Goal: Task Accomplishment & Management: Complete application form

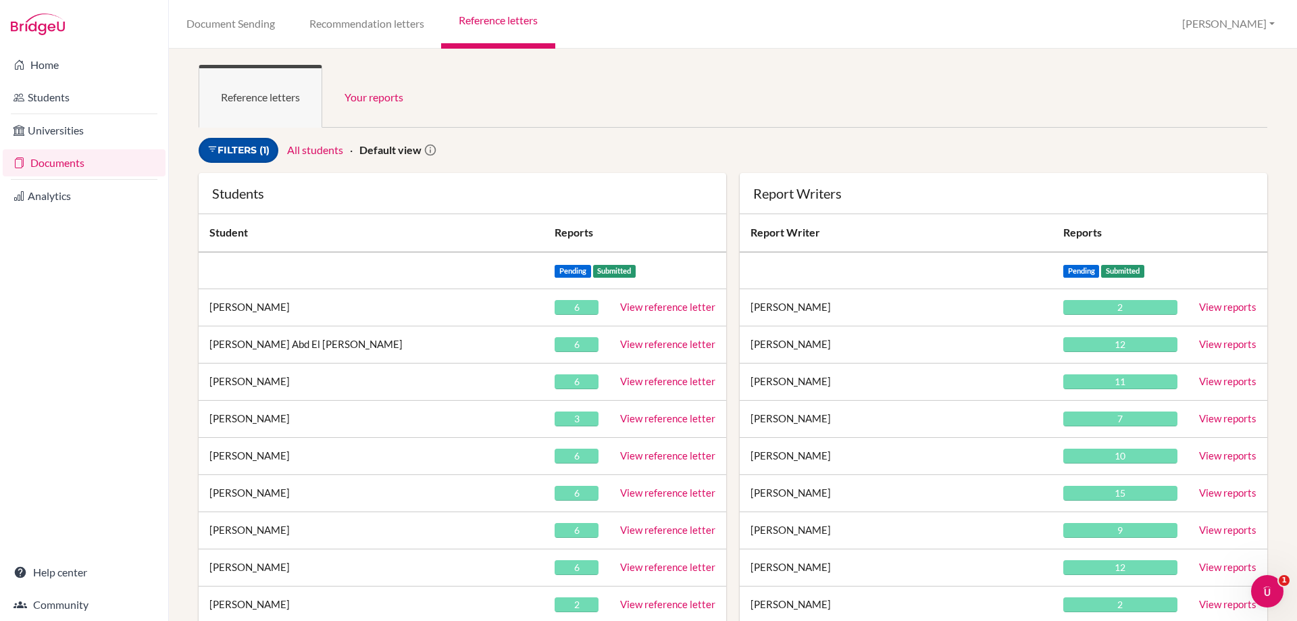
click at [233, 144] on link "Filters (1)" at bounding box center [239, 150] width 80 height 25
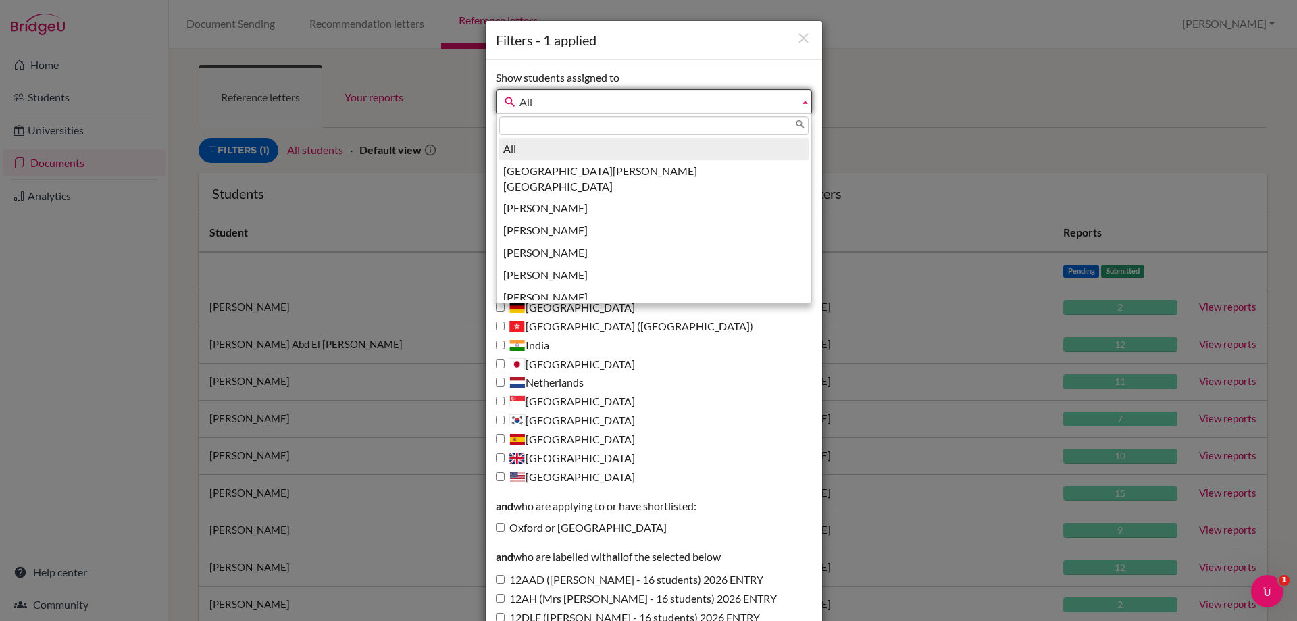
click at [561, 98] on span "All" at bounding box center [657, 102] width 274 height 24
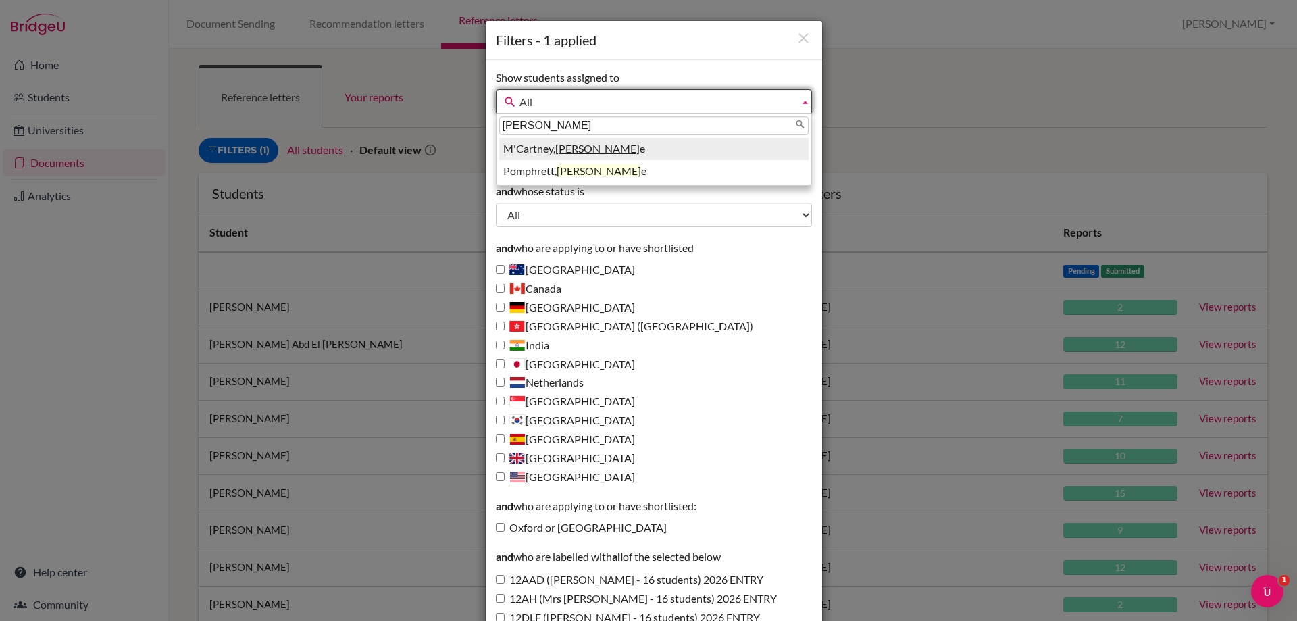
type input "michell"
click at [530, 148] on li "M'Cartney, Michell e" at bounding box center [653, 149] width 309 height 22
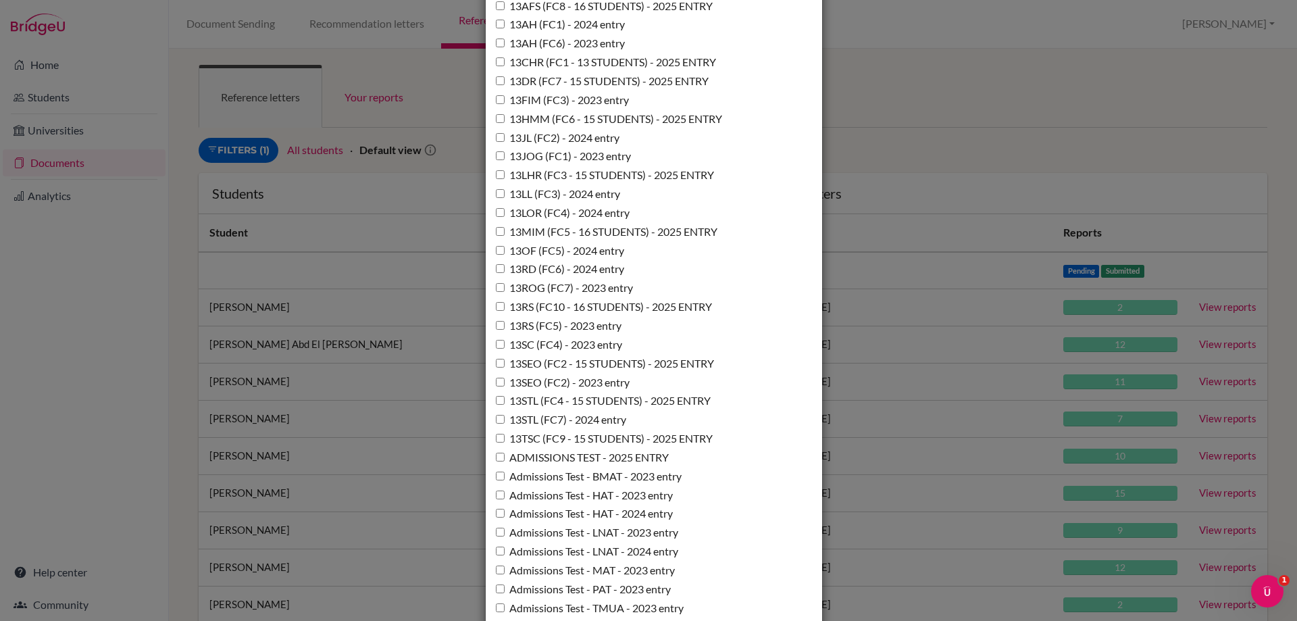
scroll to position [405, 0]
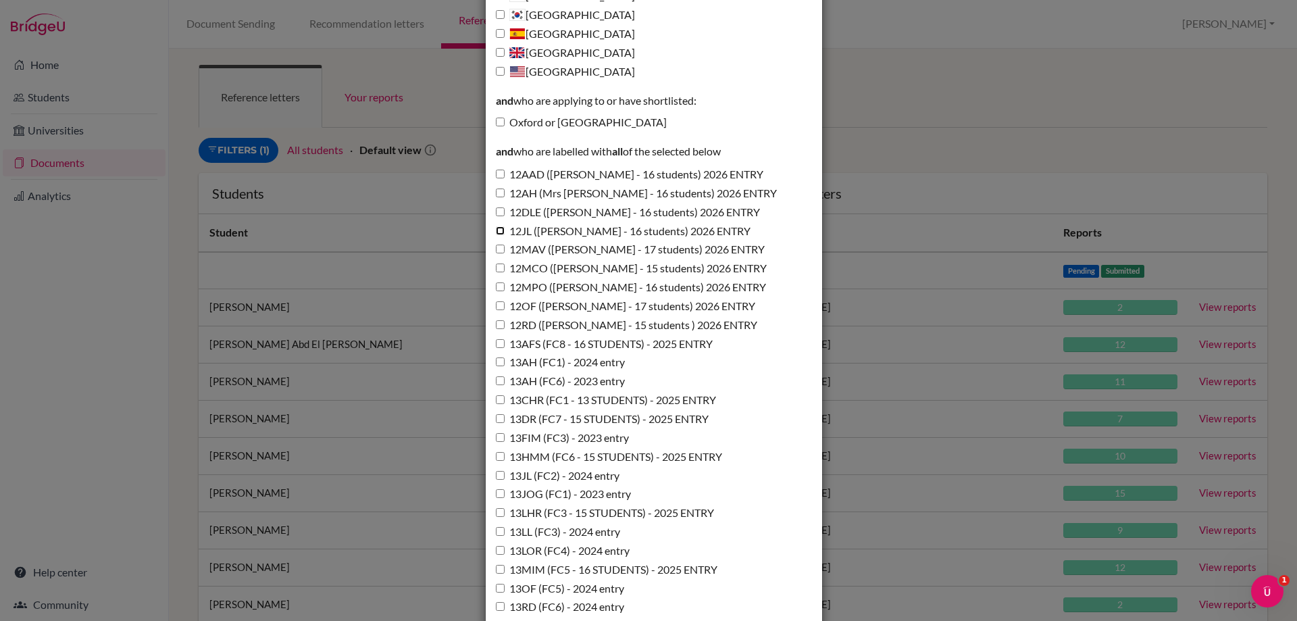
click at [496, 231] on input "12JL (Miss Lawton - 16 students) 2026 ENTRY" at bounding box center [500, 230] width 9 height 9
checkbox input "true"
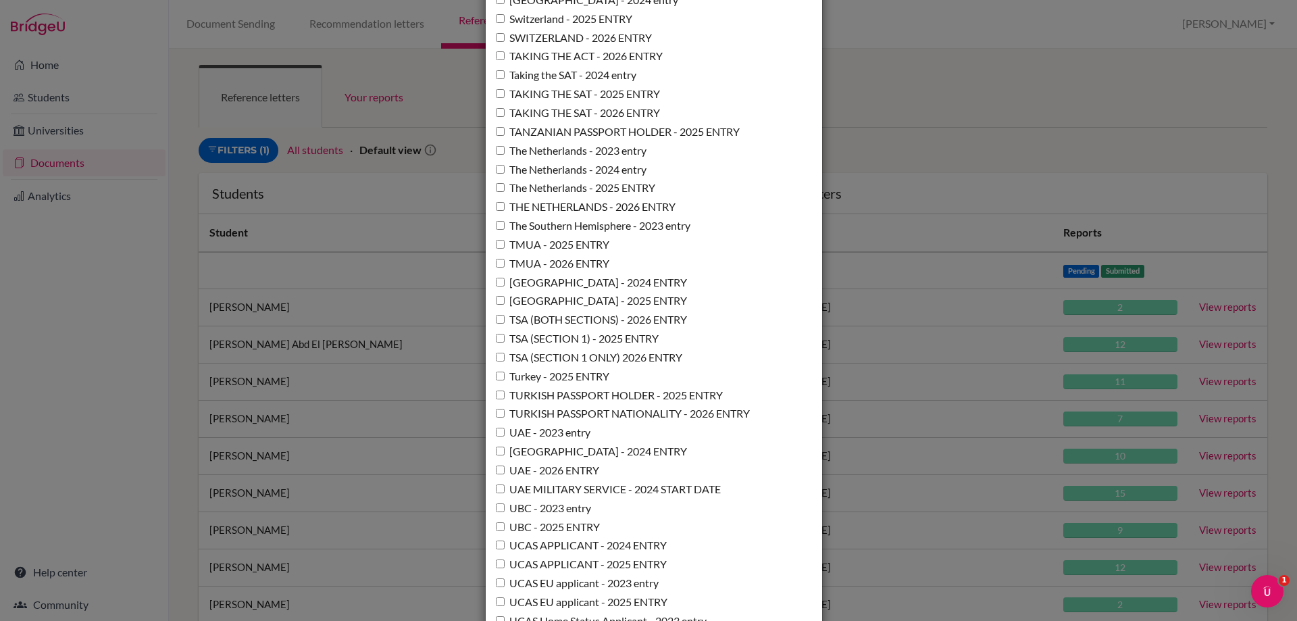
scroll to position [9806, 0]
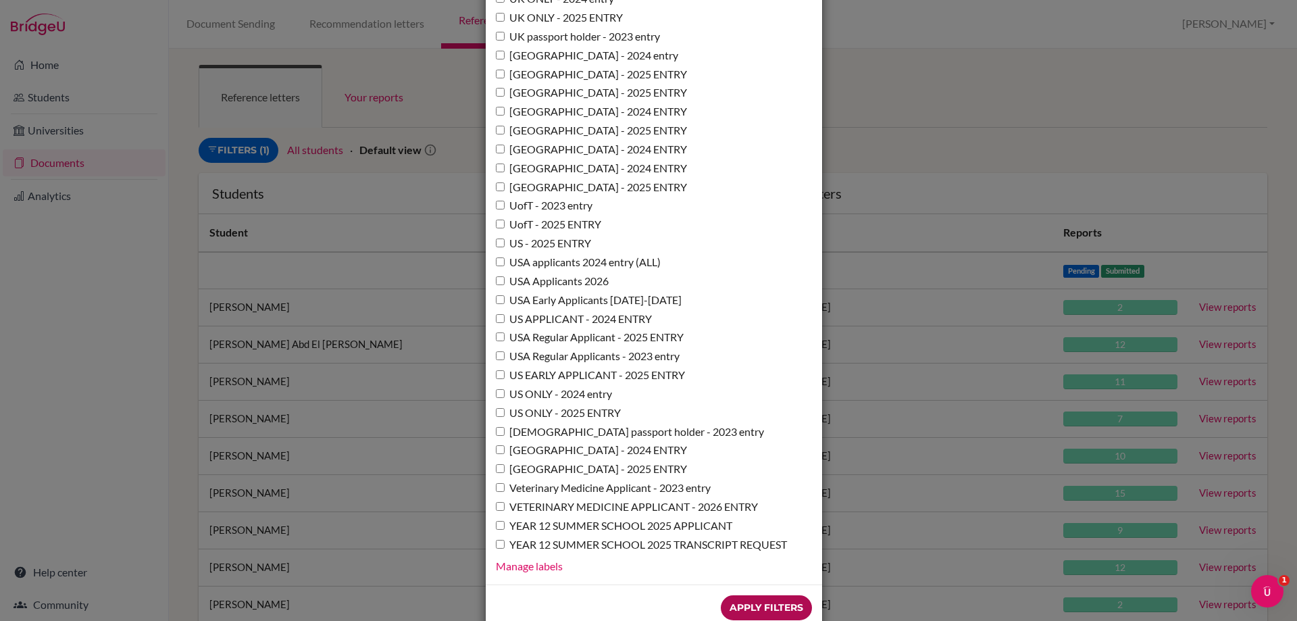
click at [750, 595] on input "Apply Filters" at bounding box center [766, 607] width 91 height 25
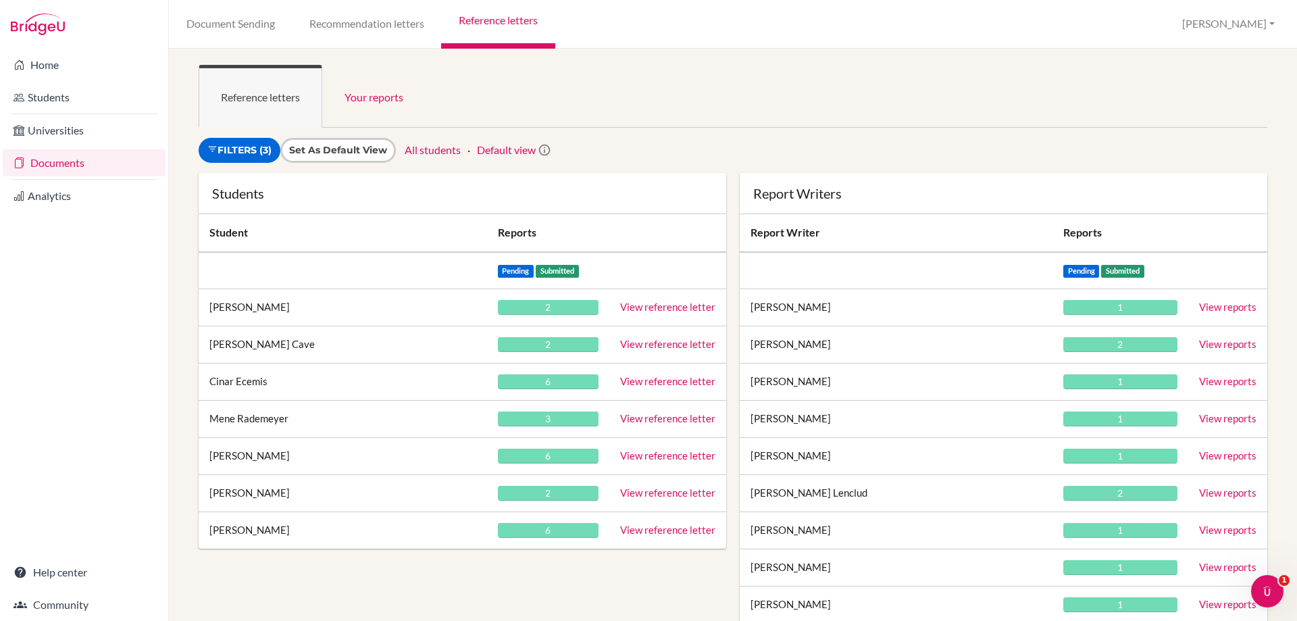
click at [641, 307] on link "View reference letter" at bounding box center [667, 307] width 95 height 12
click at [636, 347] on link "View reference letter" at bounding box center [667, 344] width 95 height 12
click at [672, 421] on link "View reference letter" at bounding box center [667, 418] width 95 height 12
click at [650, 454] on link "View reference letter" at bounding box center [667, 455] width 95 height 12
click at [626, 495] on link "View reference letter" at bounding box center [667, 492] width 95 height 12
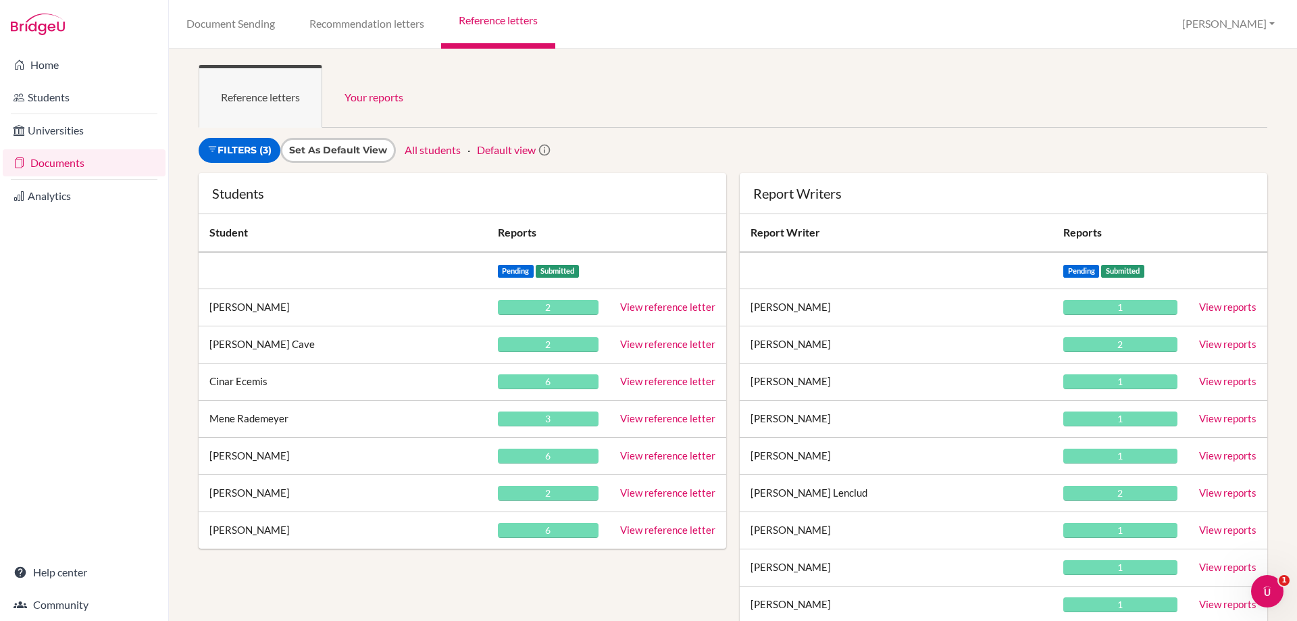
click at [648, 488] on link "View reference letter" at bounding box center [667, 492] width 95 height 12
click at [680, 526] on link "View reference letter" at bounding box center [667, 530] width 95 height 12
click at [657, 382] on link "View reference letter" at bounding box center [667, 381] width 95 height 12
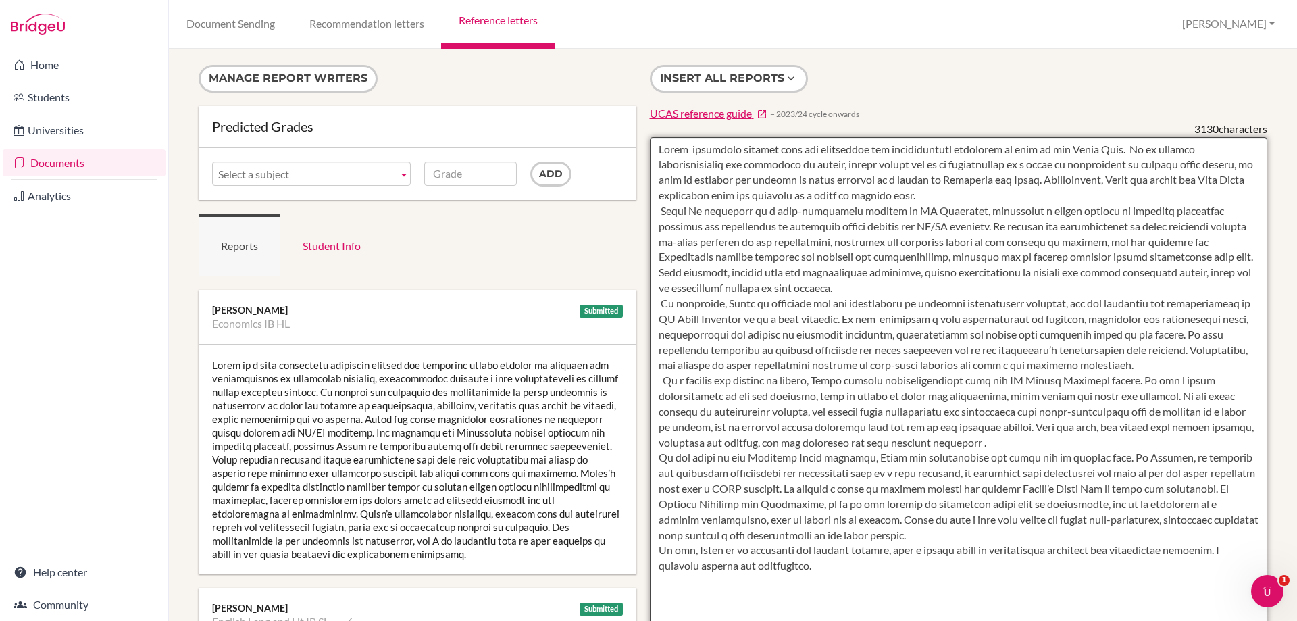
drag, startPoint x: 654, startPoint y: 147, endPoint x: 836, endPoint y: 572, distance: 461.9
click at [836, 572] on textarea "To enrich screen reader interactions, please activate Accessibility in Grammarl…" at bounding box center [959, 527] width 618 height 781
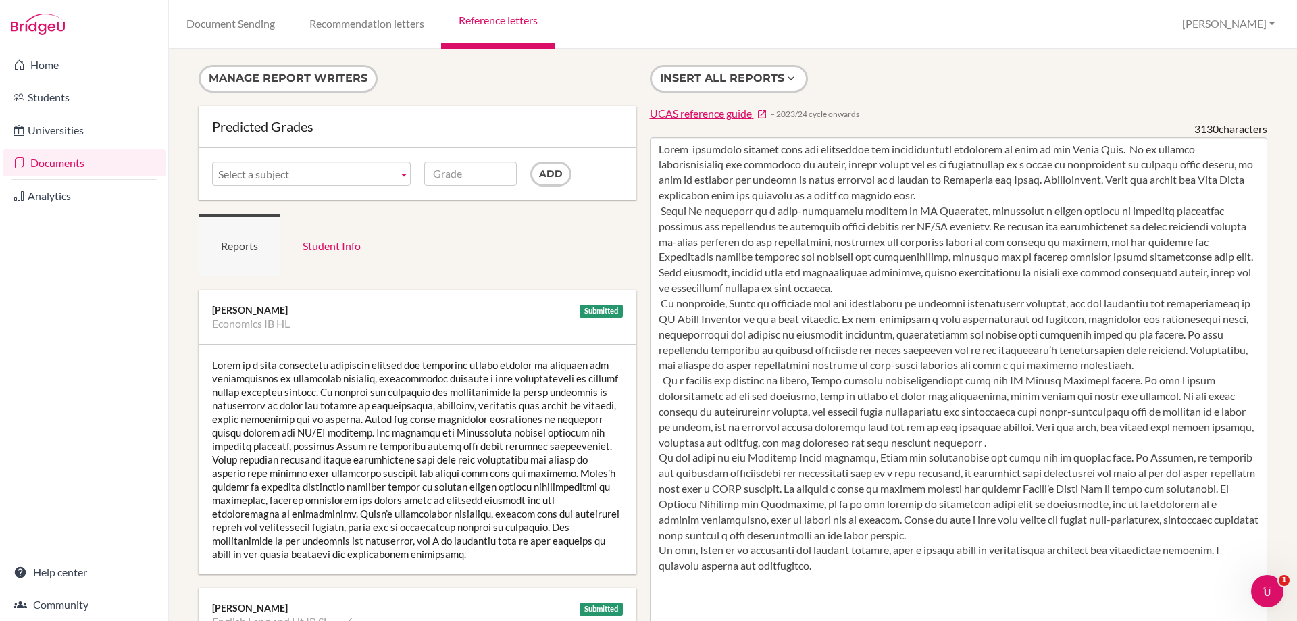
click at [235, 382] on div at bounding box center [418, 460] width 438 height 230
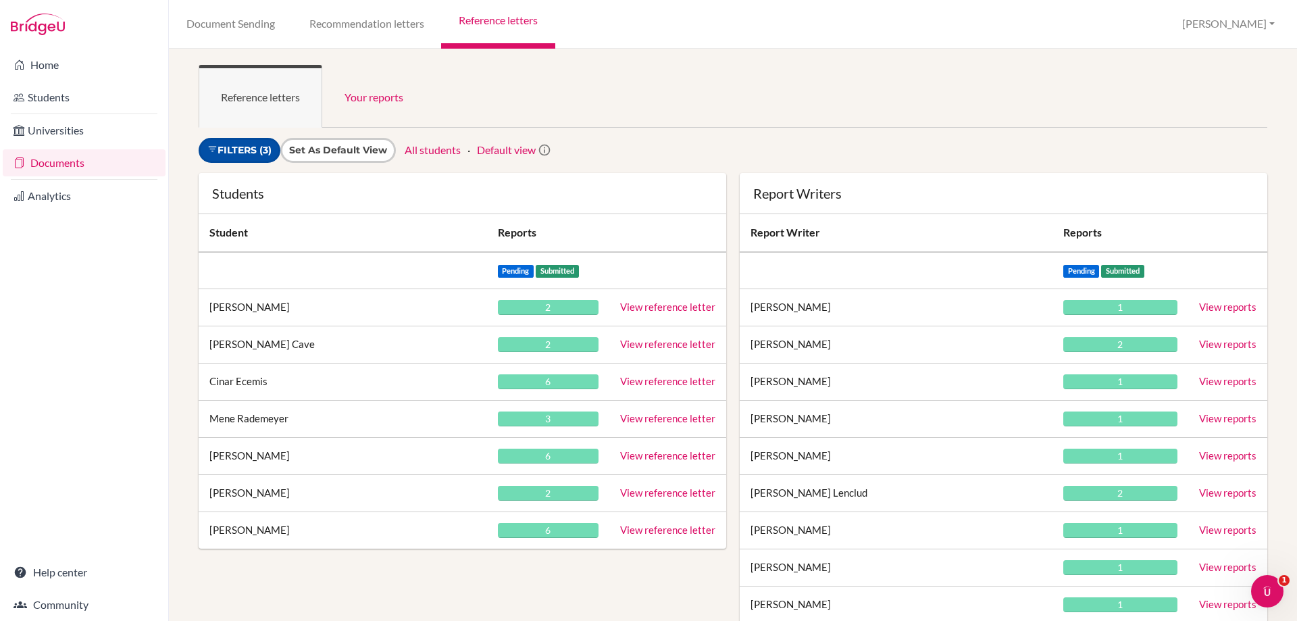
click at [217, 149] on icon at bounding box center [212, 149] width 10 height 10
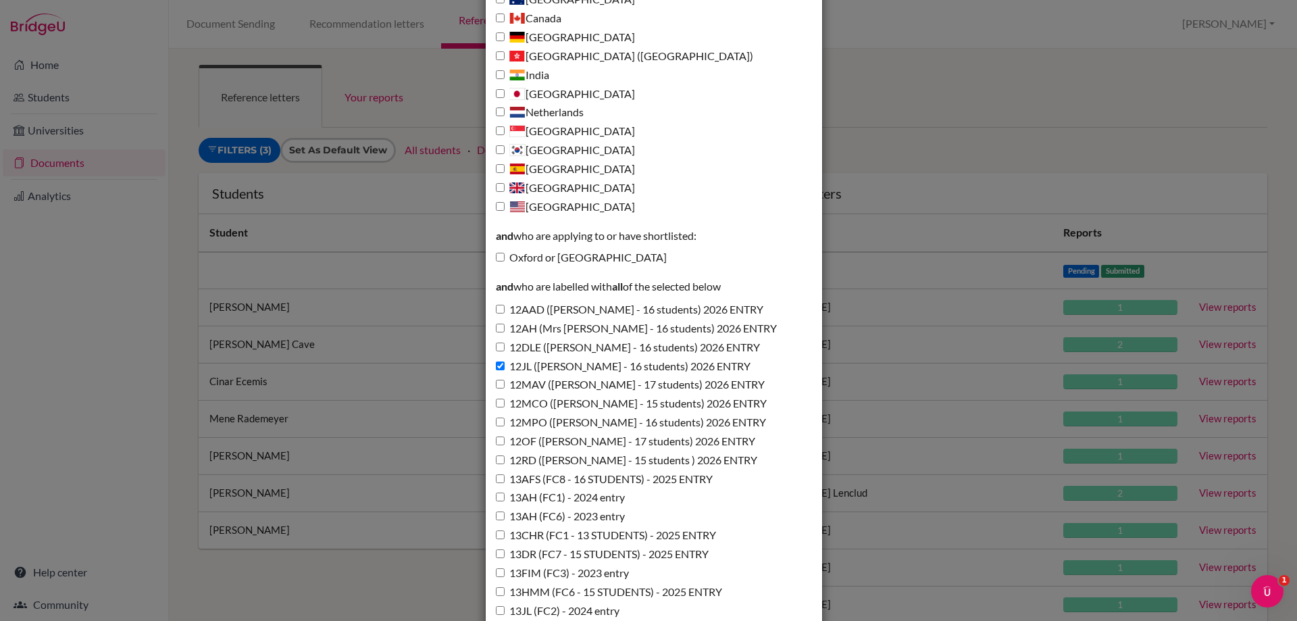
scroll to position [405, 0]
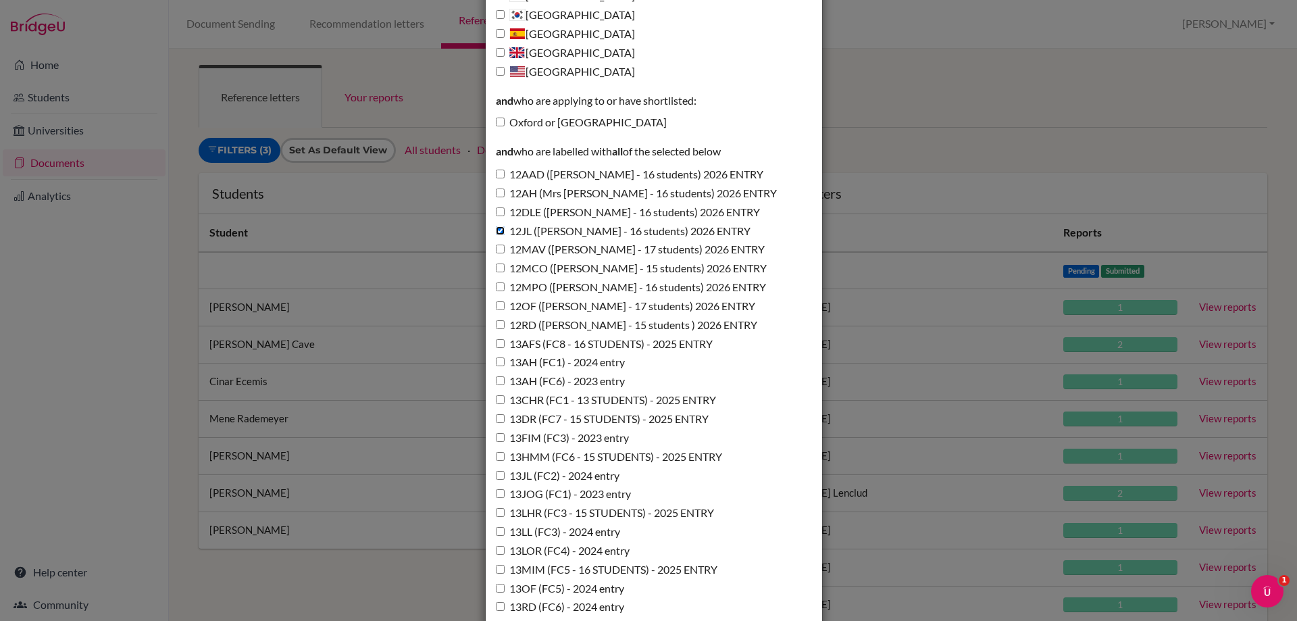
click at [496, 232] on input "12JL (Miss Lawton - 16 students) 2026 ENTRY" at bounding box center [500, 230] width 9 height 9
checkbox input "false"
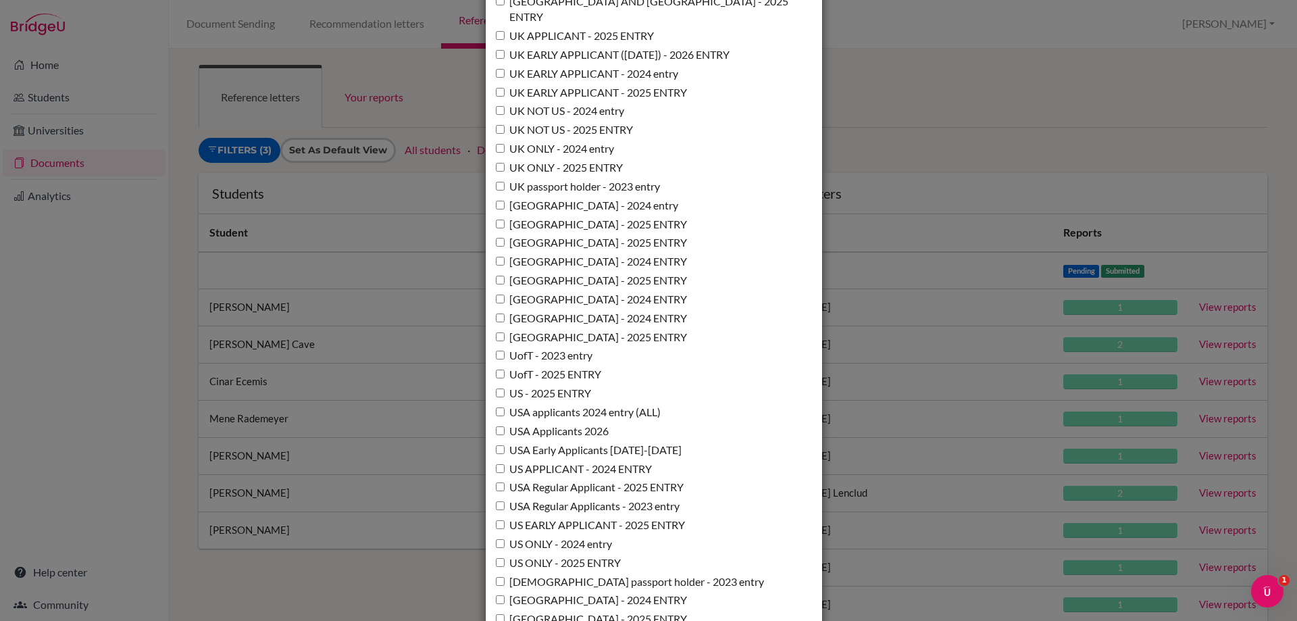
scroll to position [9806, 0]
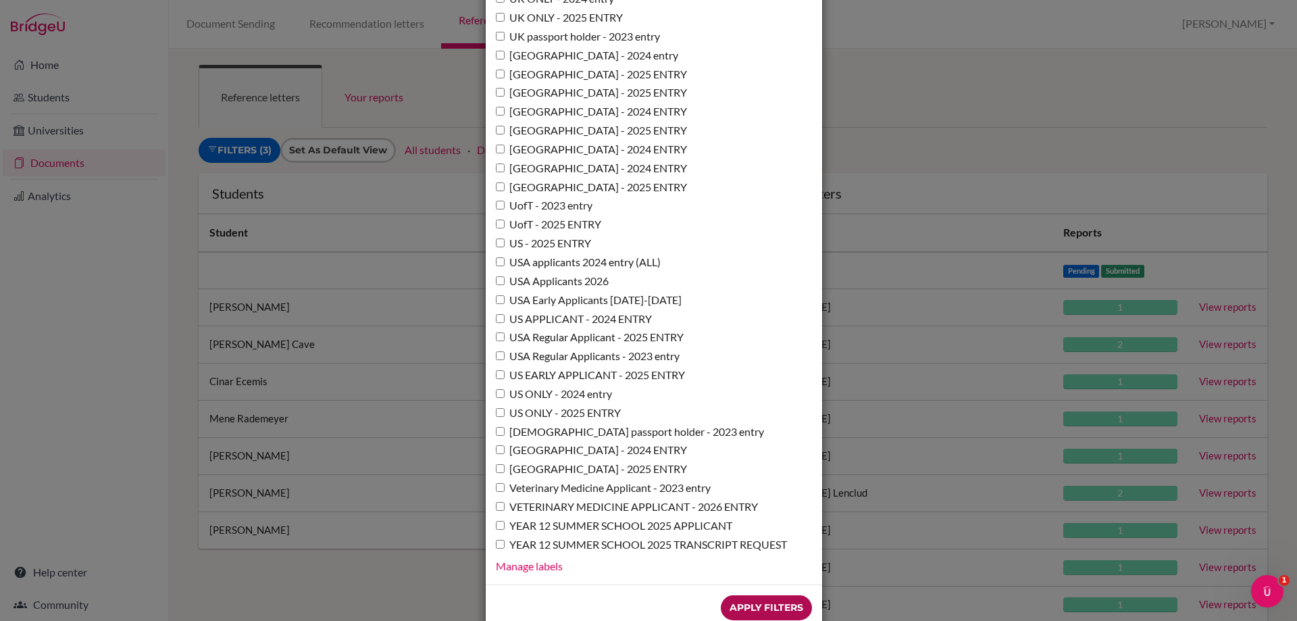
click at [732, 595] on input "Apply Filters" at bounding box center [766, 607] width 91 height 25
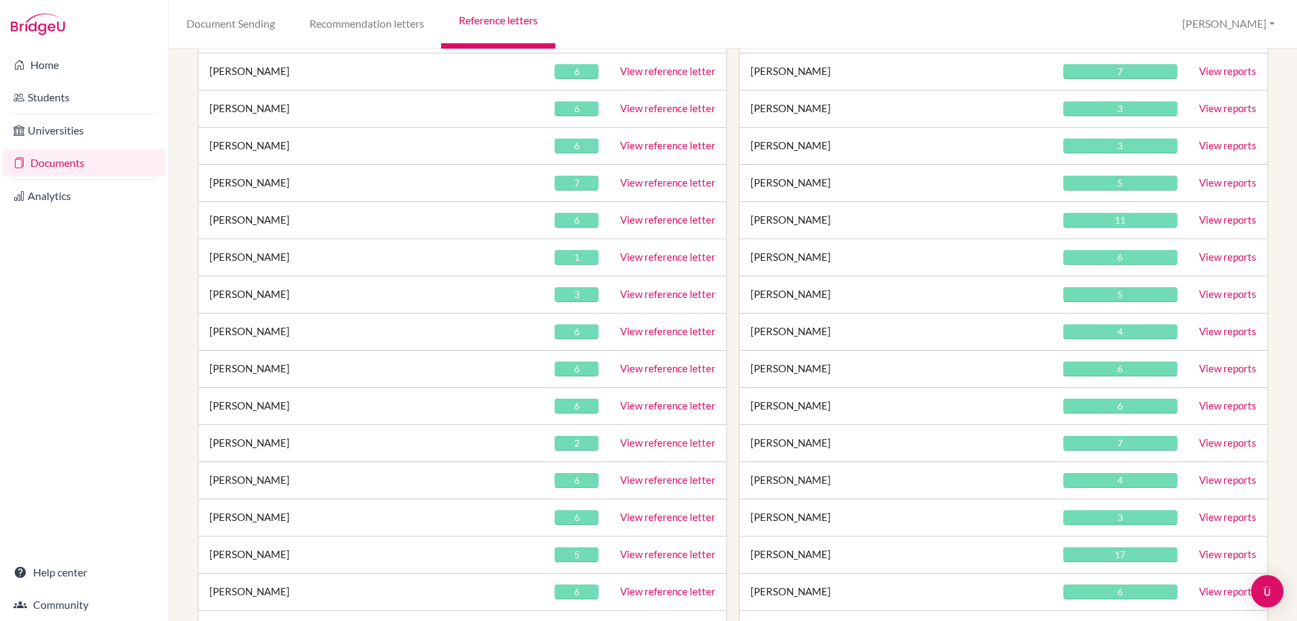
scroll to position [1351, 0]
click at [632, 513] on link "View reference letter" at bounding box center [667, 516] width 95 height 12
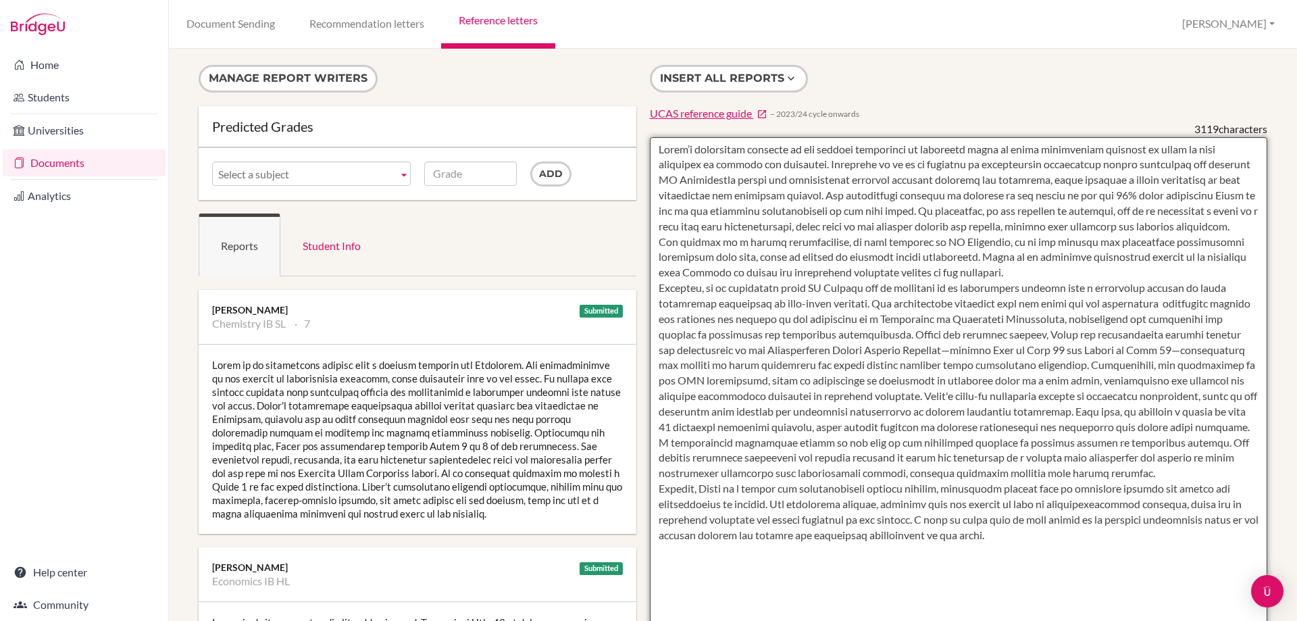
drag, startPoint x: 653, startPoint y: 143, endPoint x: 1026, endPoint y: 540, distance: 544.9
click at [1026, 540] on textarea "To enrich screen reader interactions, please activate Accessibility in Grammarl…" at bounding box center [959, 527] width 618 height 781
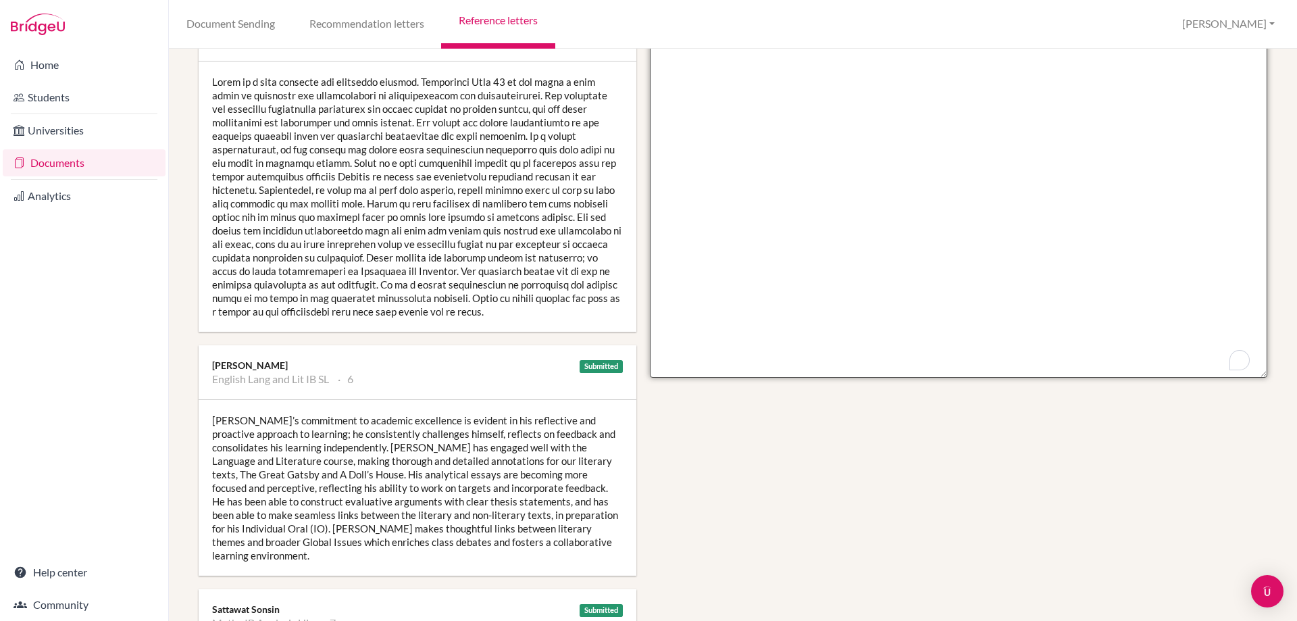
scroll to position [743, 0]
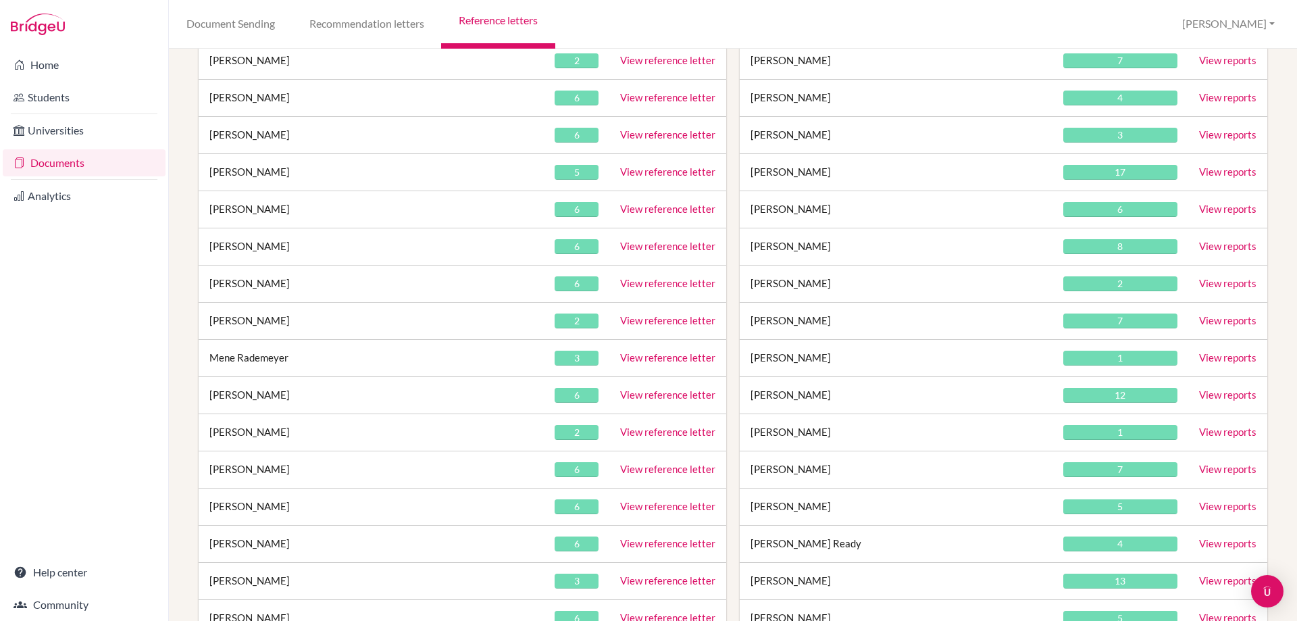
scroll to position [1757, 0]
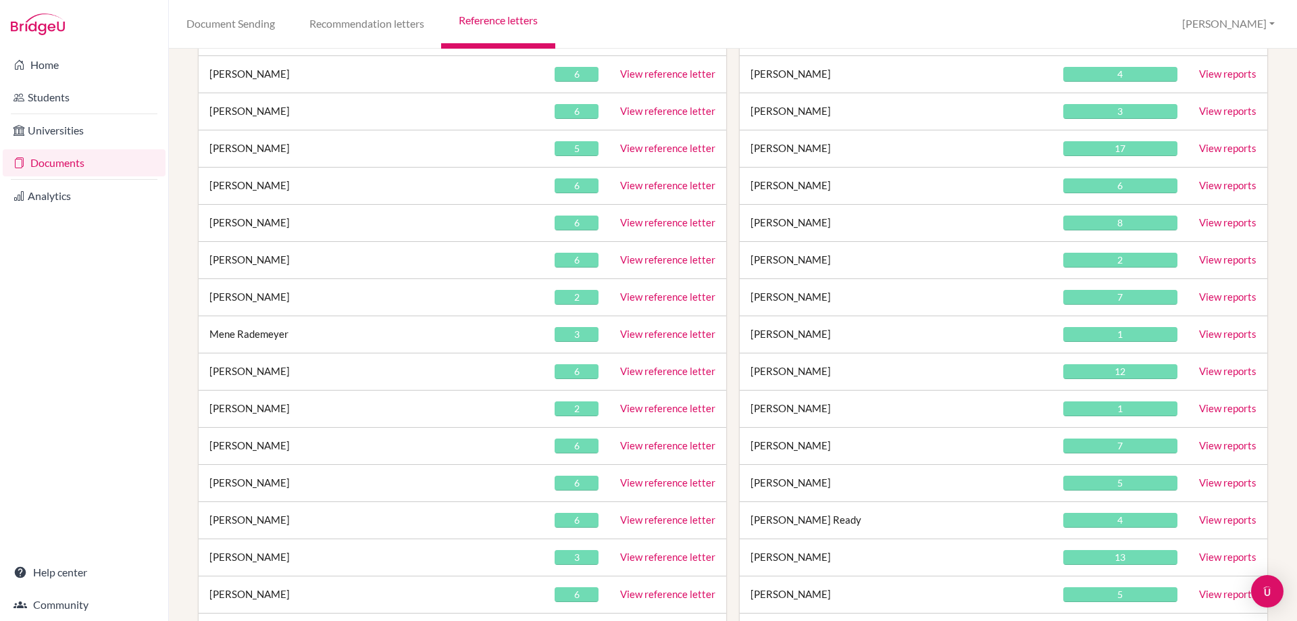
click at [641, 485] on link "View reference letter" at bounding box center [667, 482] width 95 height 12
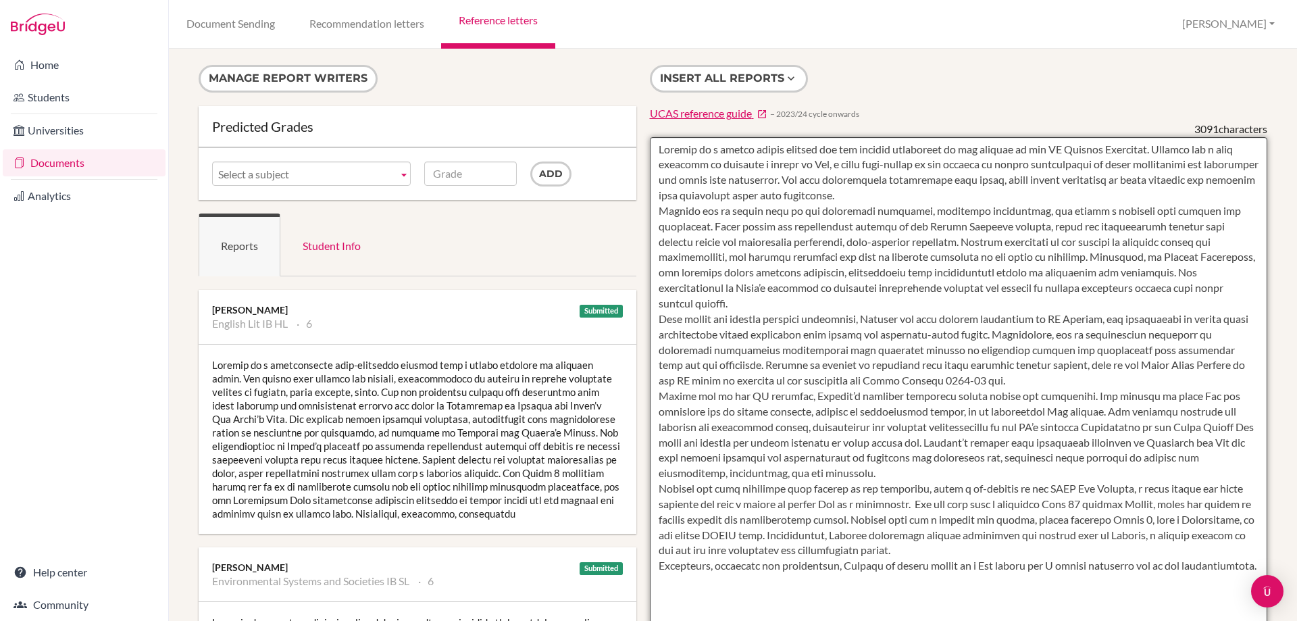
click at [690, 183] on textarea at bounding box center [959, 527] width 618 height 781
drag, startPoint x: 654, startPoint y: 158, endPoint x: 751, endPoint y: 582, distance: 435.2
click at [751, 582] on textarea "To enrich screen reader interactions, please activate Accessibility in Grammarl…" at bounding box center [959, 527] width 618 height 781
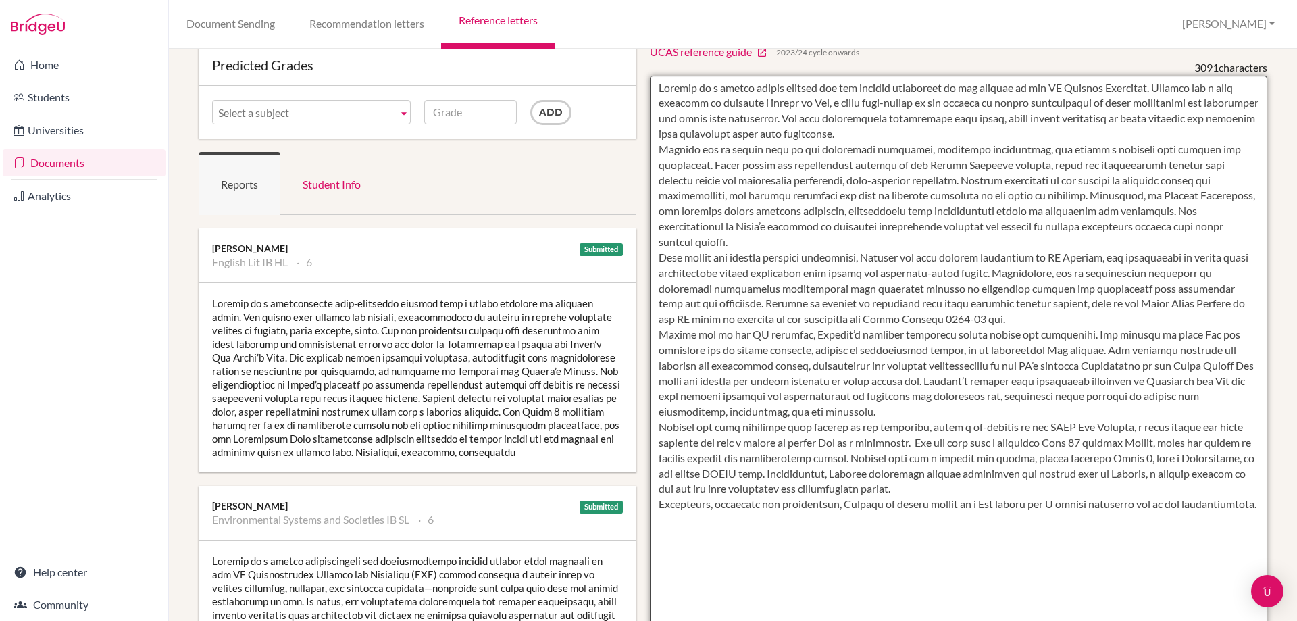
scroll to position [135, 0]
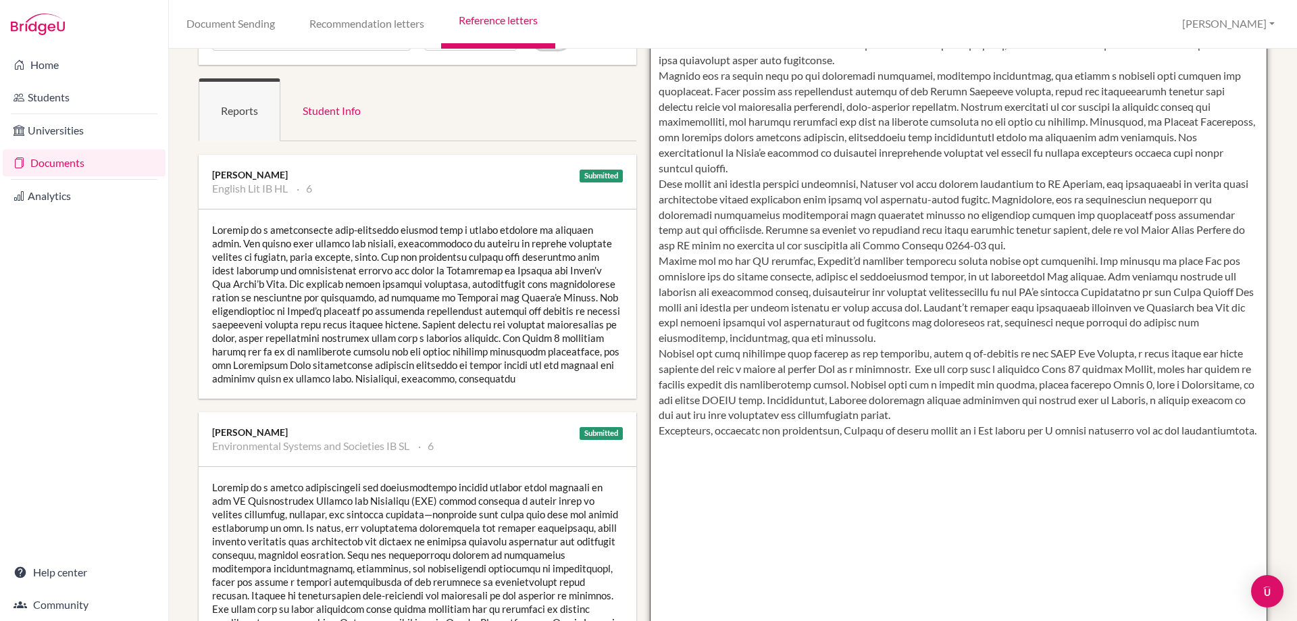
click at [697, 482] on textarea "To enrich screen reader interactions, please activate Accessibility in Grammarl…" at bounding box center [959, 392] width 618 height 781
click at [760, 430] on textarea "To enrich screen reader interactions, please activate Accessibility in Grammarl…" at bounding box center [959, 392] width 618 height 781
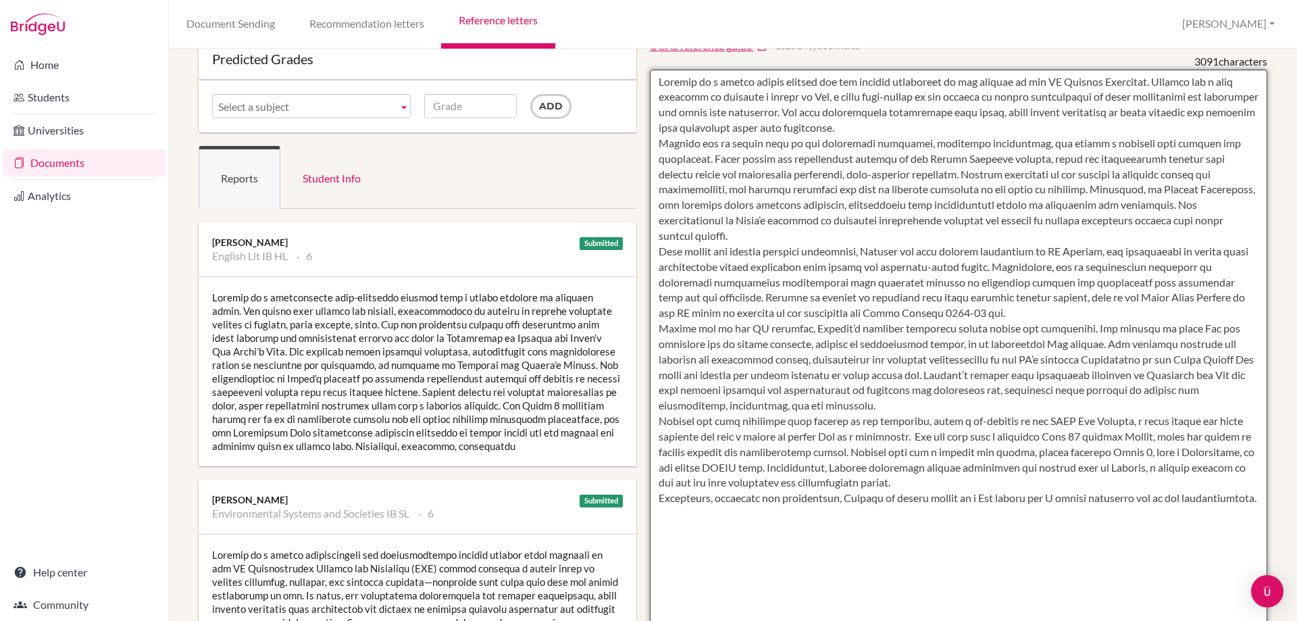
drag, startPoint x: 653, startPoint y: 99, endPoint x: 749, endPoint y: 514, distance: 425.8
click at [749, 514] on textarea "To enrich screen reader interactions, please activate Accessibility in Grammarl…" at bounding box center [959, 460] width 618 height 781
